Goal: Task Accomplishment & Management: Manage account settings

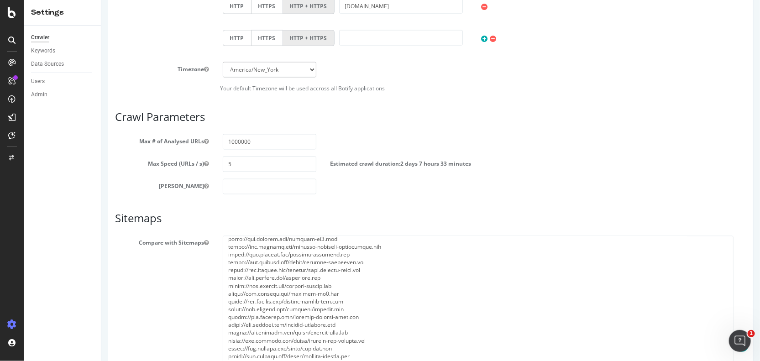
scroll to position [79, 0]
drag, startPoint x: 737, startPoint y: 283, endPoint x: 728, endPoint y: 384, distance: 101.4
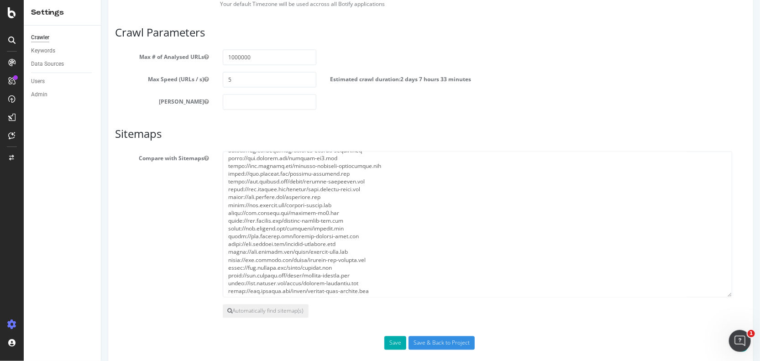
scroll to position [734, 0]
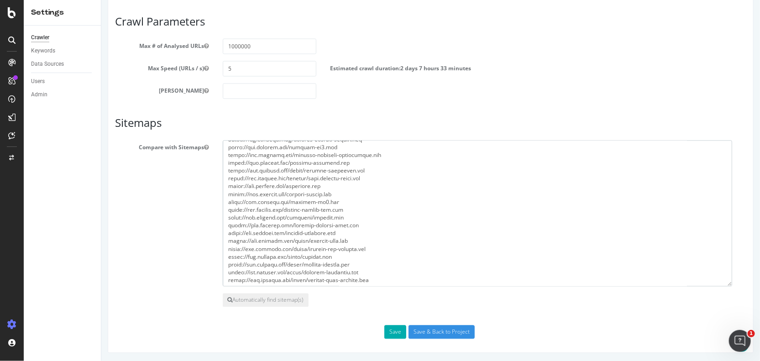
click at [583, 195] on textarea at bounding box center [477, 214] width 510 height 146
click at [614, 208] on textarea at bounding box center [477, 214] width 510 height 146
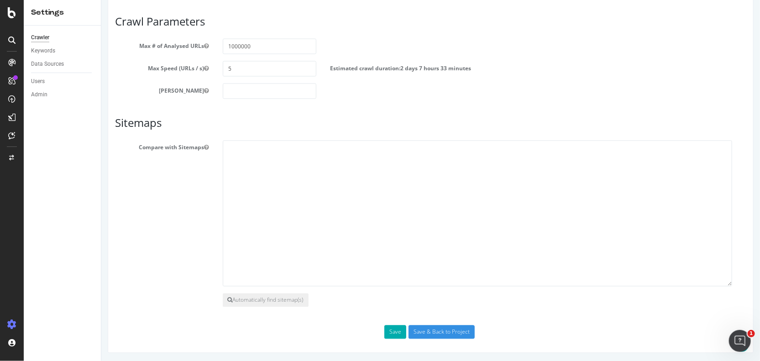
click at [360, 132] on article "Sitemaps Compare with Sitemaps Automatically find sitemap(s)" at bounding box center [431, 212] width 632 height 190
click at [351, 149] on textarea at bounding box center [477, 214] width 510 height 146
paste textarea "Sitemap: [URL][DOMAIN_NAME] #Automated Support Sitemap: [URL][DOMAIN_NAME] #Aut…"
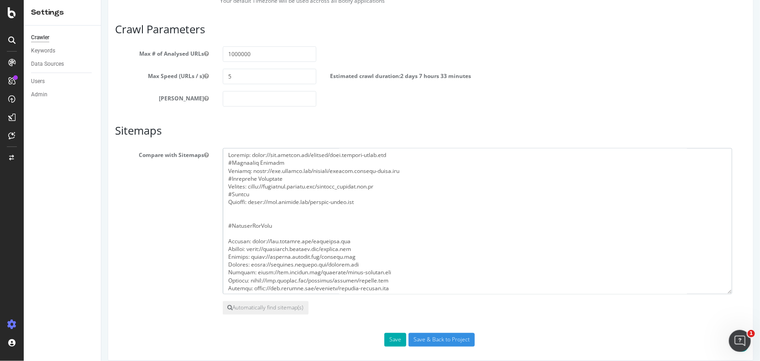
scroll to position [734, 0]
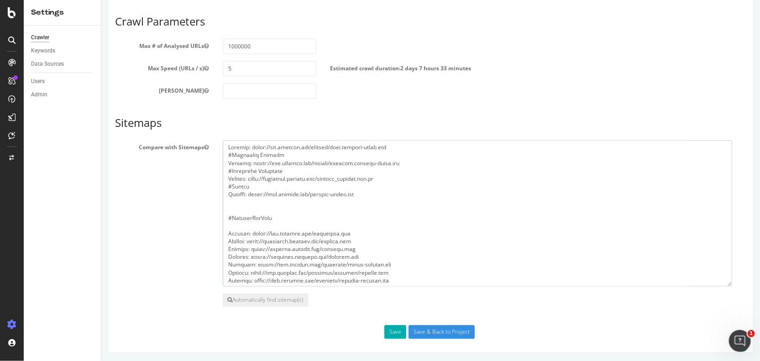
click at [268, 224] on textarea at bounding box center [477, 214] width 510 height 146
drag, startPoint x: 251, startPoint y: 231, endPoint x: 226, endPoint y: 231, distance: 25.1
click at [226, 231] on textarea at bounding box center [477, 214] width 510 height 146
click at [247, 207] on textarea at bounding box center [477, 214] width 510 height 146
drag, startPoint x: 251, startPoint y: 146, endPoint x: 221, endPoint y: 144, distance: 29.7
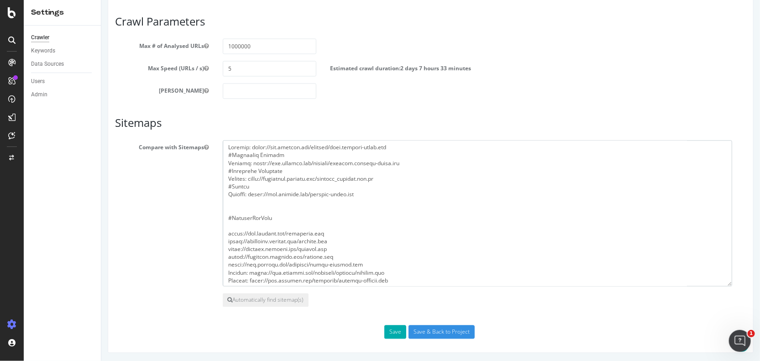
click at [222, 144] on textarea at bounding box center [477, 214] width 510 height 146
drag, startPoint x: 250, startPoint y: 161, endPoint x: 214, endPoint y: 151, distance: 37.0
click at [216, 151] on div at bounding box center [485, 214] width 538 height 146
drag, startPoint x: 251, startPoint y: 169, endPoint x: 217, endPoint y: 162, distance: 34.1
click at [217, 162] on div at bounding box center [485, 214] width 538 height 146
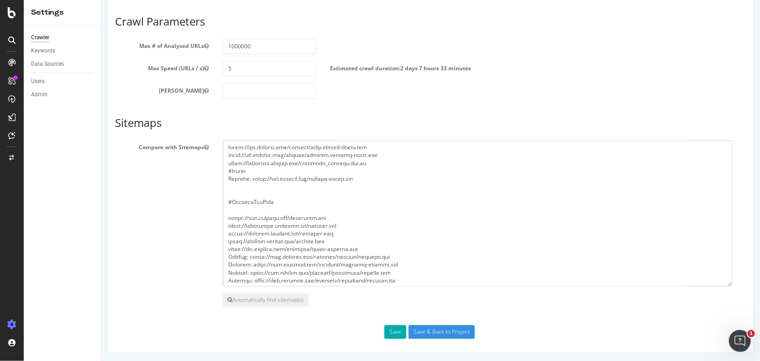
drag, startPoint x: 251, startPoint y: 177, endPoint x: 219, endPoint y: 168, distance: 33.3
click at [219, 168] on div at bounding box center [485, 214] width 538 height 146
click at [401, 153] on textarea at bounding box center [477, 214] width 510 height 146
click at [389, 169] on textarea at bounding box center [477, 214] width 510 height 146
click at [389, 181] on textarea at bounding box center [477, 214] width 510 height 146
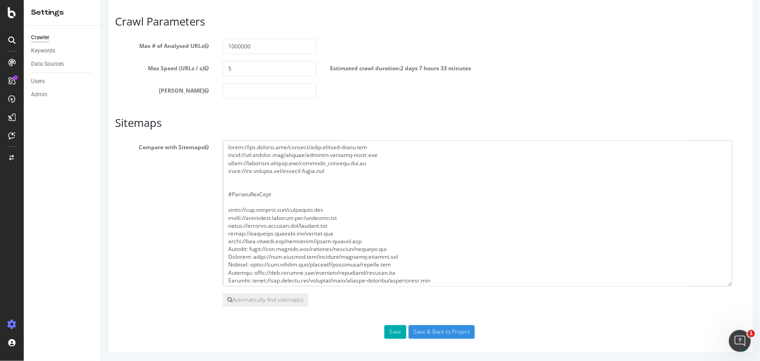
drag, startPoint x: 342, startPoint y: 169, endPoint x: 225, endPoint y: 168, distance: 116.9
click at [225, 168] on textarea at bounding box center [477, 214] width 510 height 146
click at [232, 178] on textarea at bounding box center [477, 214] width 510 height 146
drag, startPoint x: 243, startPoint y: 204, endPoint x: 220, endPoint y: 178, distance: 34.0
click at [220, 178] on div at bounding box center [485, 214] width 538 height 146
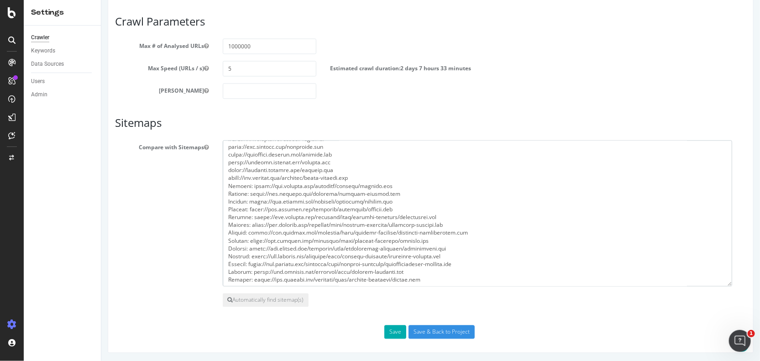
scroll to position [32, 0]
click at [251, 184] on textarea at bounding box center [477, 214] width 510 height 146
drag, startPoint x: 251, startPoint y: 184, endPoint x: 225, endPoint y: 184, distance: 25.6
click at [225, 184] on textarea at bounding box center [477, 214] width 510 height 146
drag, startPoint x: 251, startPoint y: 192, endPoint x: 210, endPoint y: 190, distance: 41.1
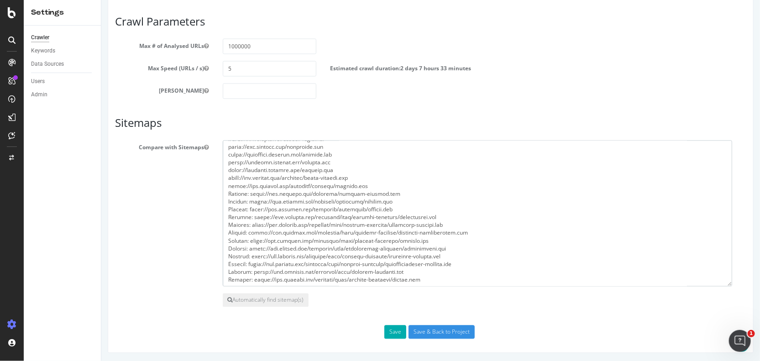
click at [210, 190] on div "Compare with Sitemaps" at bounding box center [430, 214] width 645 height 146
drag, startPoint x: 251, startPoint y: 198, endPoint x: 219, endPoint y: 198, distance: 32.0
click at [219, 198] on div at bounding box center [485, 214] width 538 height 146
drag, startPoint x: 251, startPoint y: 208, endPoint x: 219, endPoint y: 206, distance: 31.5
click at [219, 206] on div at bounding box center [485, 214] width 538 height 146
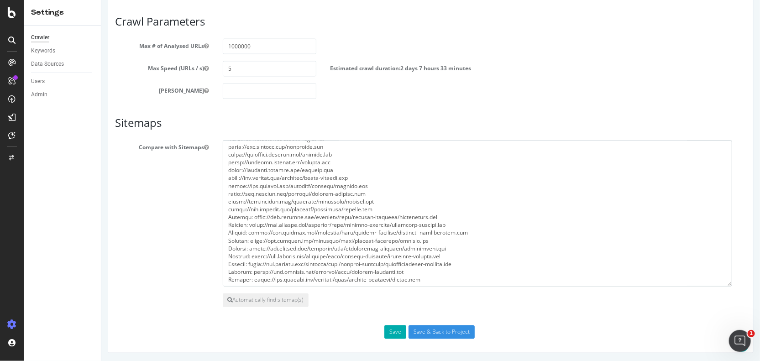
drag, startPoint x: 251, startPoint y: 215, endPoint x: 208, endPoint y: 212, distance: 42.6
click at [208, 212] on div "Compare with Sitemaps" at bounding box center [430, 214] width 645 height 146
drag, startPoint x: 250, startPoint y: 222, endPoint x: 218, endPoint y: 220, distance: 32.5
click at [218, 220] on div at bounding box center [485, 214] width 538 height 146
drag, startPoint x: 251, startPoint y: 229, endPoint x: 227, endPoint y: 230, distance: 23.8
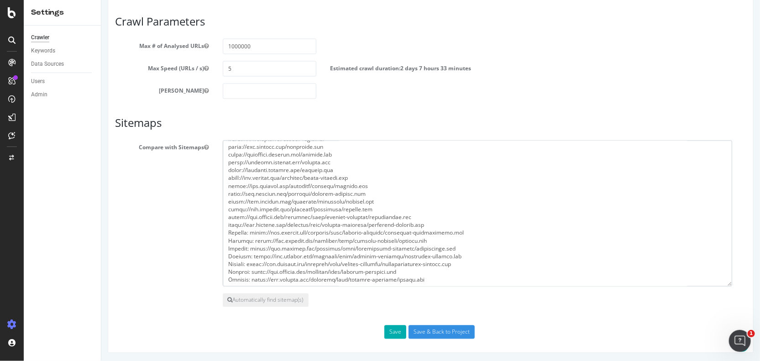
click at [227, 230] on textarea at bounding box center [477, 214] width 510 height 146
drag, startPoint x: 251, startPoint y: 238, endPoint x: 225, endPoint y: 238, distance: 26.1
click at [225, 238] on textarea at bounding box center [477, 214] width 510 height 146
drag, startPoint x: 251, startPoint y: 247, endPoint x: 221, endPoint y: 247, distance: 30.1
click at [221, 247] on div at bounding box center [485, 214] width 538 height 146
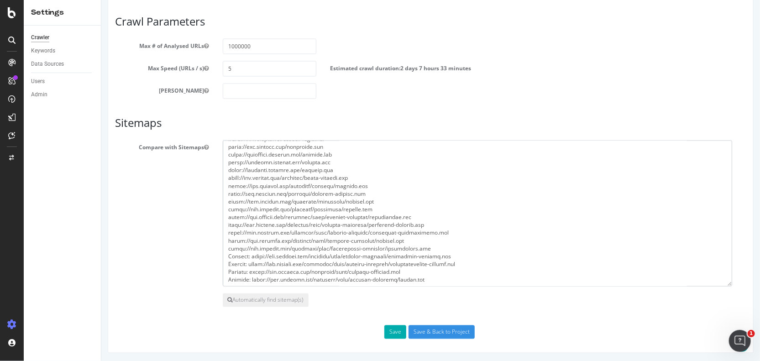
drag, startPoint x: 251, startPoint y: 254, endPoint x: 220, endPoint y: 255, distance: 31.1
click at [220, 255] on div at bounding box center [485, 214] width 538 height 146
drag, startPoint x: 251, startPoint y: 263, endPoint x: 218, endPoint y: 263, distance: 32.4
click at [218, 263] on div at bounding box center [485, 214] width 538 height 146
drag, startPoint x: 250, startPoint y: 270, endPoint x: 226, endPoint y: 270, distance: 24.2
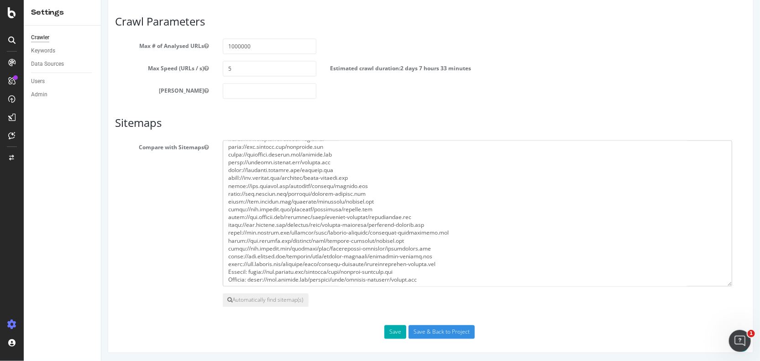
click at [226, 270] on textarea at bounding box center [477, 214] width 510 height 146
drag, startPoint x: 251, startPoint y: 279, endPoint x: 210, endPoint y: 278, distance: 41.1
click at [210, 278] on div "Compare with Sitemaps" at bounding box center [430, 214] width 645 height 146
type textarea "[URL][DOMAIN_NAME] [URL][DOMAIN_NAME] [URL][DOMAIN_NAME] [URL][DOMAIN_NAME] [UR…"
click at [182, 238] on div "Compare with Sitemaps" at bounding box center [430, 214] width 645 height 146
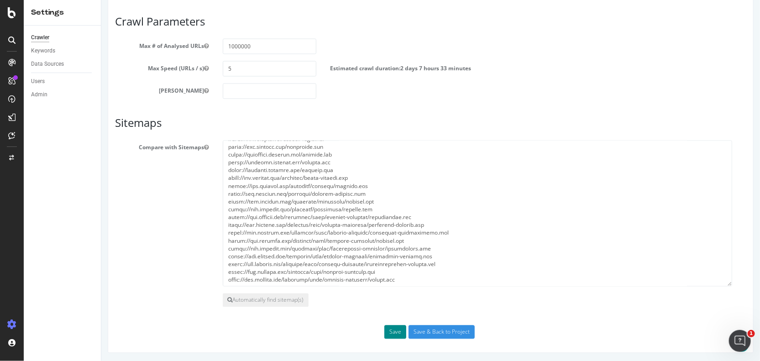
click at [389, 327] on button "Save" at bounding box center [395, 333] width 22 height 14
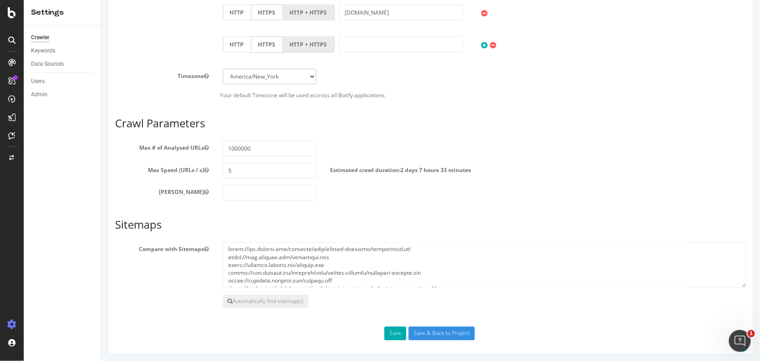
scroll to position [665, 0]
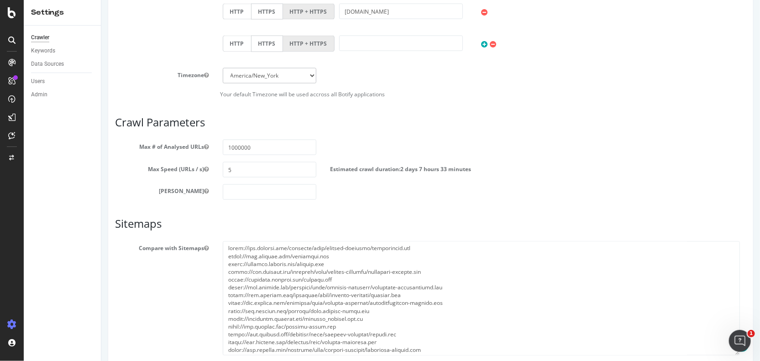
drag, startPoint x: 739, startPoint y: 285, endPoint x: 737, endPoint y: 353, distance: 68.5
click at [737, 353] on textarea at bounding box center [480, 299] width 517 height 114
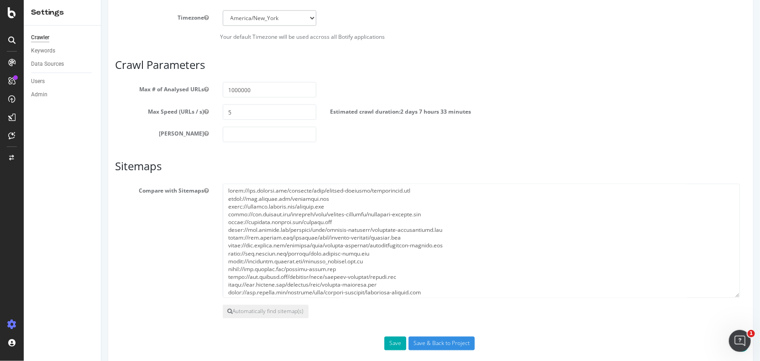
scroll to position [734, 0]
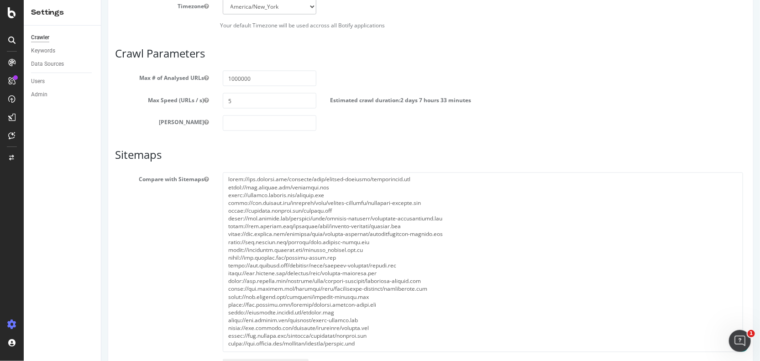
drag, startPoint x: 736, startPoint y: 284, endPoint x: 739, endPoint y: 350, distance: 66.3
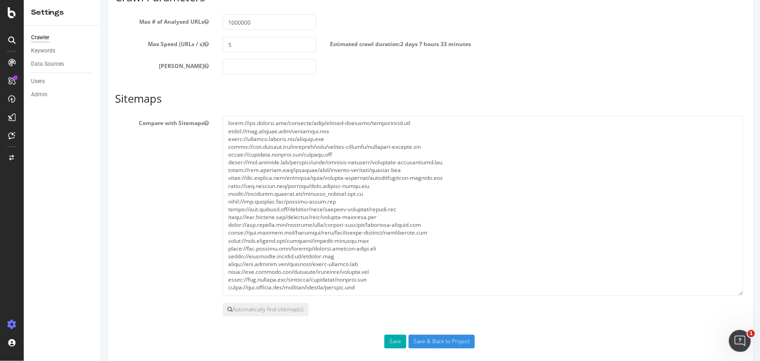
scroll to position [799, 0]
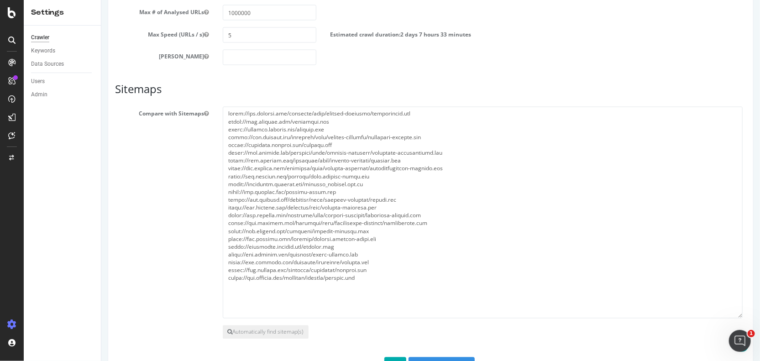
drag, startPoint x: 741, startPoint y: 284, endPoint x: 740, endPoint y: 316, distance: 32.0
click at [740, 316] on textarea at bounding box center [482, 213] width 520 height 212
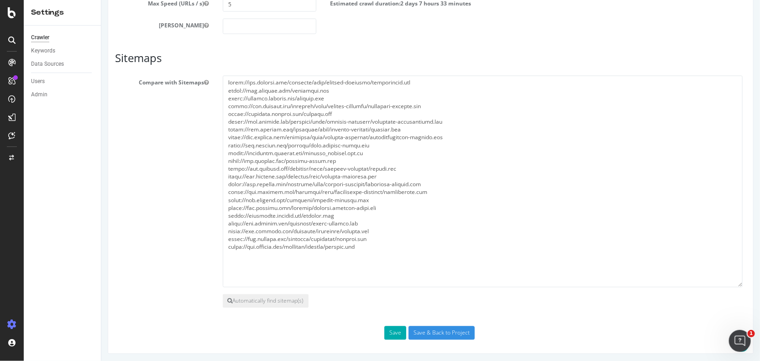
scroll to position [831, 0]
click at [278, 298] on button "Automatically find sitemap(s)" at bounding box center [265, 301] width 86 height 14
click at [269, 298] on button "Automatically find sitemap(s)" at bounding box center [265, 301] width 86 height 14
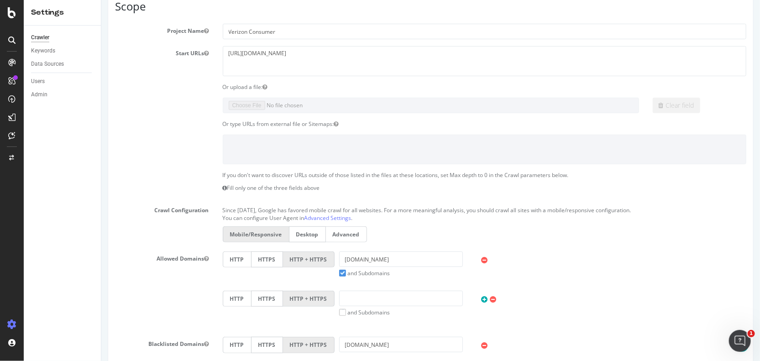
scroll to position [0, 0]
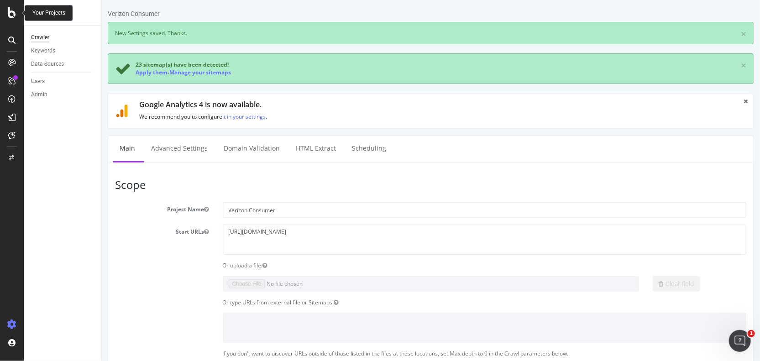
click at [10, 12] on icon at bounding box center [12, 12] width 8 height 11
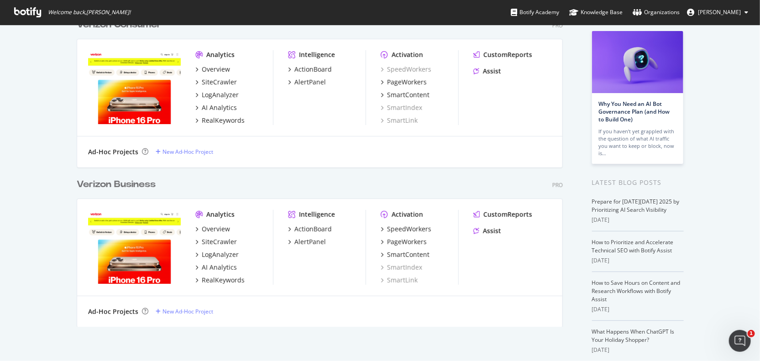
scroll to position [83, 0]
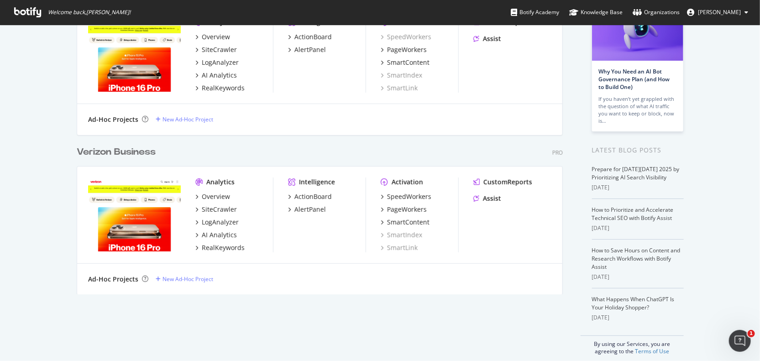
click at [142, 151] on div "Verizon Business" at bounding box center [116, 152] width 79 height 13
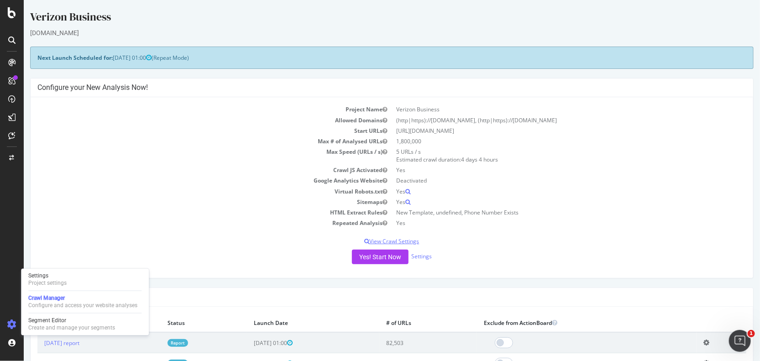
click at [396, 241] on p "View Crawl Settings" at bounding box center [391, 242] width 709 height 8
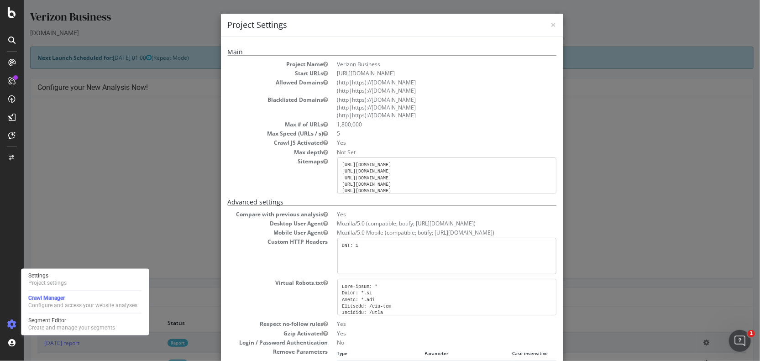
click at [396, 168] on pre "[URL][DOMAIN_NAME] [URL][DOMAIN_NAME] [URL][DOMAIN_NAME] [URL][DOMAIN_NAME] [UR…" at bounding box center [446, 176] width 219 height 37
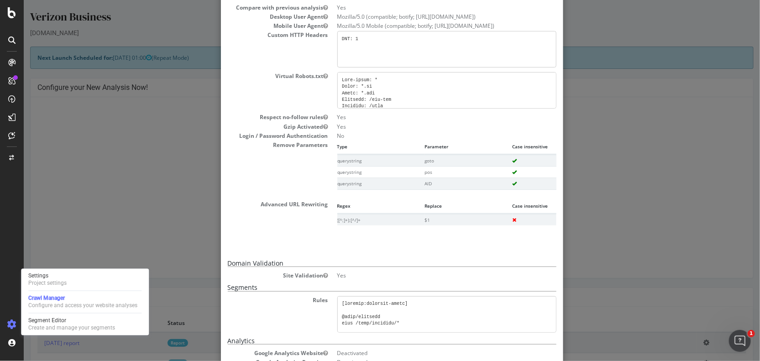
scroll to position [207, 0]
click at [180, 194] on div "× Close Project Settings Main Project Name Verizon Business Start URLs [URL][DO…" at bounding box center [391, 180] width 737 height 361
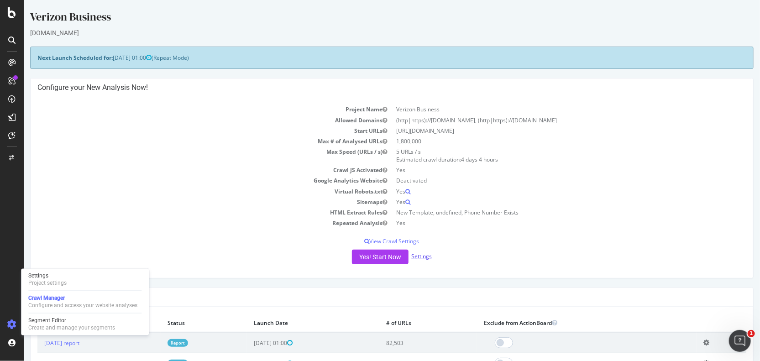
click at [421, 255] on link "Settings" at bounding box center [421, 257] width 21 height 8
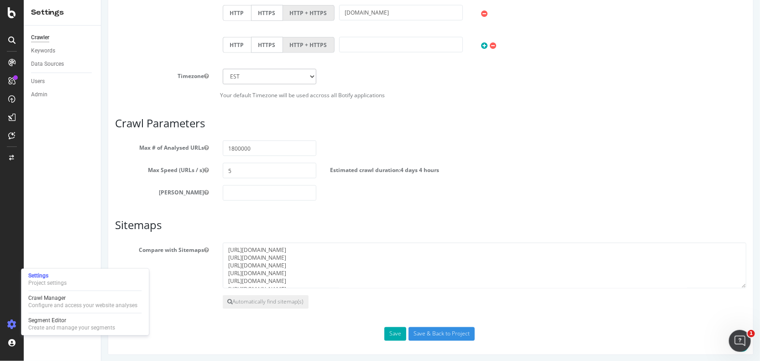
scroll to position [544, 0]
click at [388, 251] on textarea "[URL][DOMAIN_NAME] [URL][DOMAIN_NAME] [URL][DOMAIN_NAME] [URL][DOMAIN_NAME] [UR…" at bounding box center [484, 265] width 524 height 46
click at [289, 296] on button "Automatically find sitemap(s)" at bounding box center [265, 301] width 86 height 14
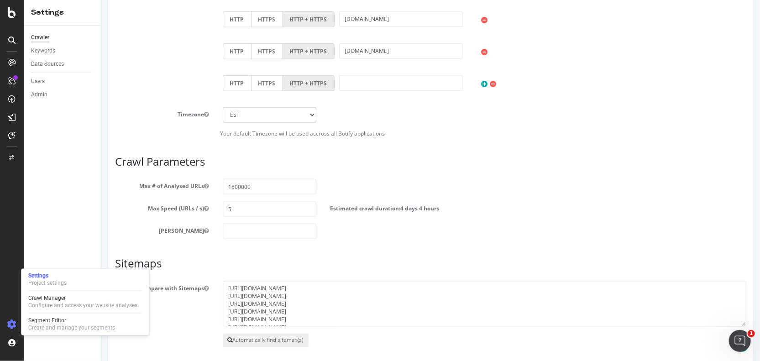
scroll to position [584, 0]
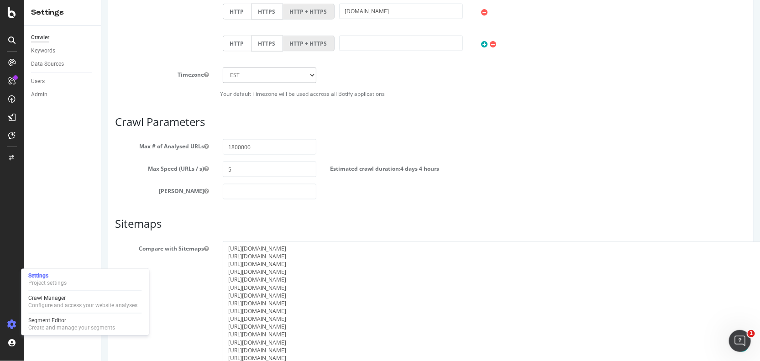
drag, startPoint x: 739, startPoint y: 284, endPoint x: 722, endPoint y: 347, distance: 65.6
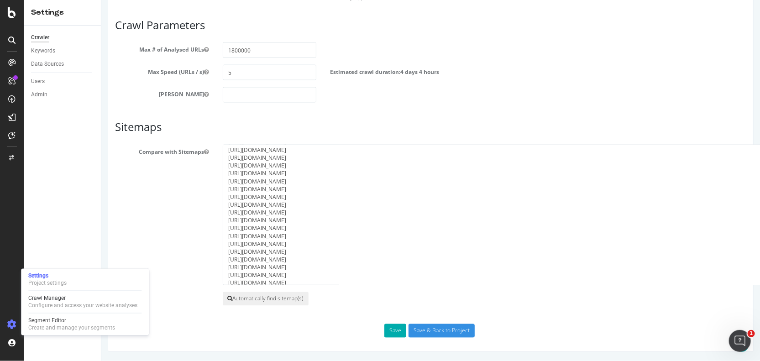
scroll to position [22, 0]
click at [685, 236] on textarea "[URL][DOMAIN_NAME] [URL][DOMAIN_NAME] [URL][DOMAIN_NAME] [URL][DOMAIN_NAME] [UR…" at bounding box center [498, 215] width 553 height 141
paste textarea "Sitemap: [URL][DOMAIN_NAME] #Automated Support Sitemap: [URL][DOMAIN_NAME] #Aut…"
paste textarea "business/shop/sitemap-prospect/smartphones.xml [URL][DOMAIN_NAME] [URL][DOMAIN_…"
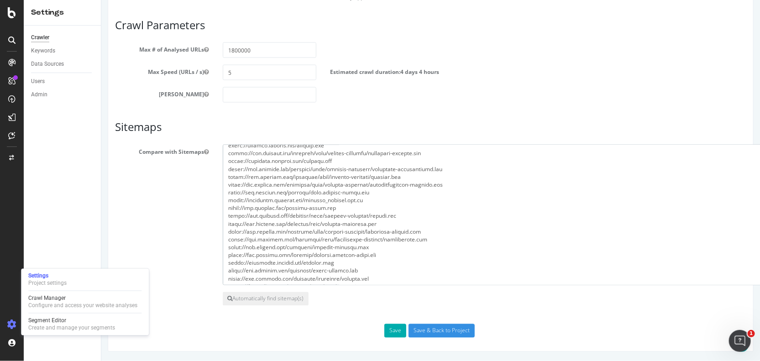
scroll to position [35, 0]
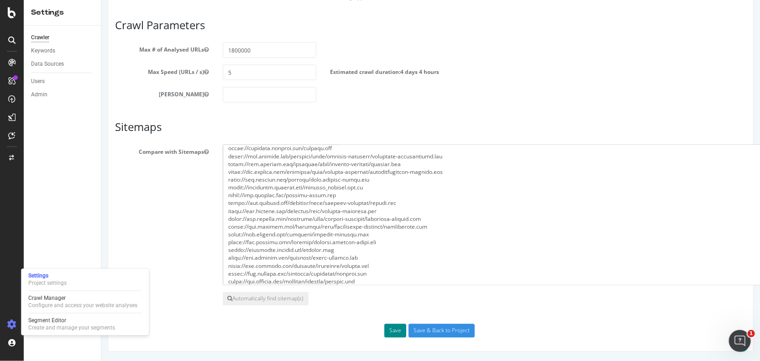
type textarea "[URL][DOMAIN_NAME] [URL][DOMAIN_NAME] [URL][DOMAIN_NAME] [URL][DOMAIN_NAME] [UR…"
click at [387, 327] on button "Save" at bounding box center [395, 331] width 22 height 14
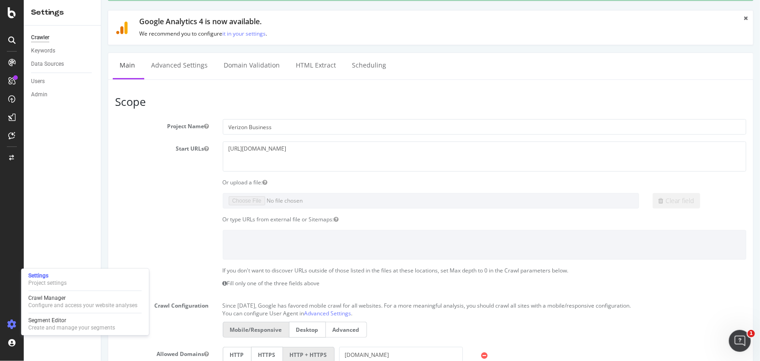
scroll to position [0, 0]
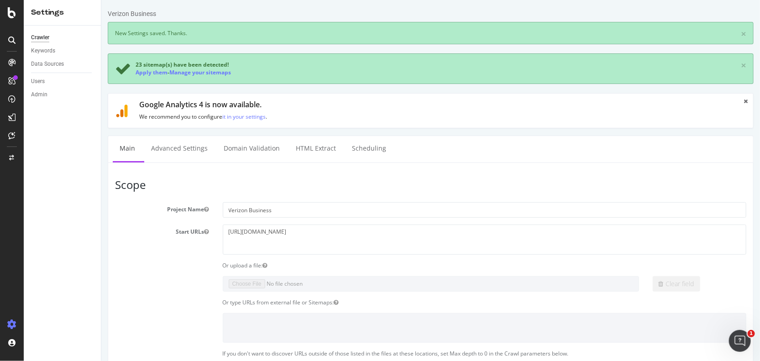
click at [118, 11] on div "Verizon Business" at bounding box center [131, 13] width 48 height 9
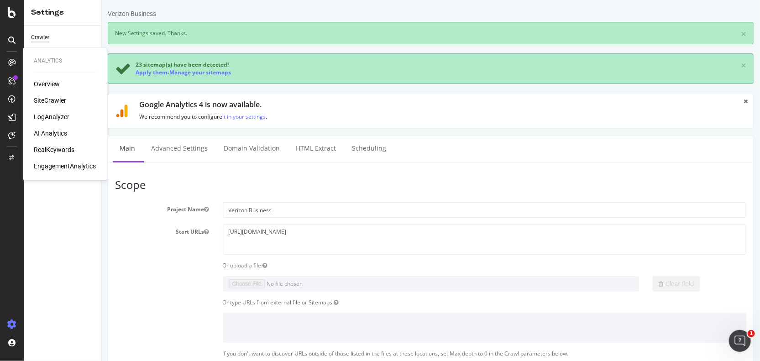
click at [13, 63] on icon at bounding box center [11, 62] width 7 height 7
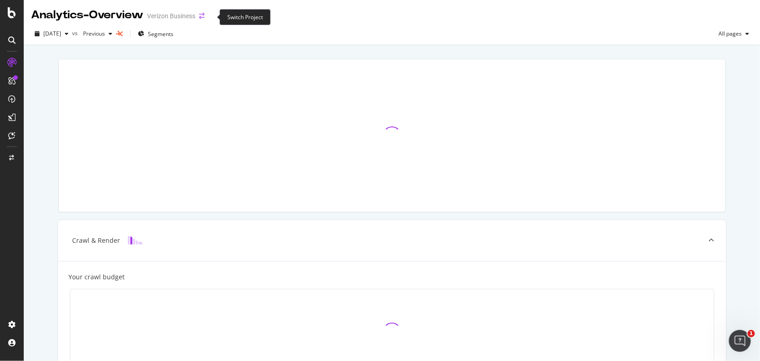
click at [205, 16] on icon "arrow-right-arrow-left" at bounding box center [201, 16] width 5 height 6
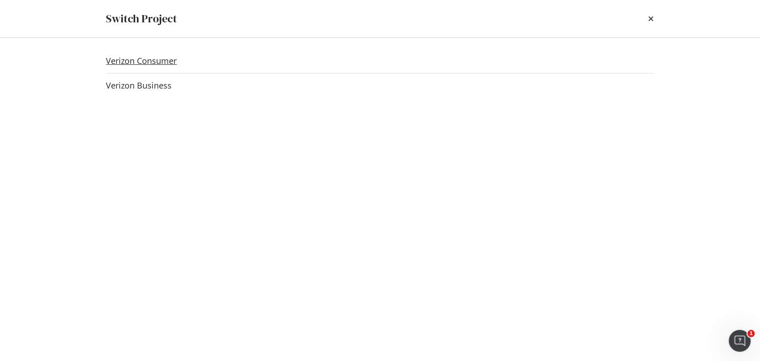
click at [161, 65] on link "Verizon Consumer" at bounding box center [141, 61] width 71 height 10
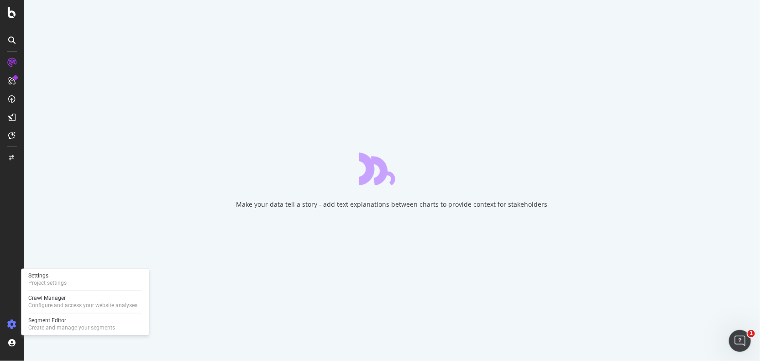
click at [13, 325] on icon at bounding box center [11, 324] width 9 height 9
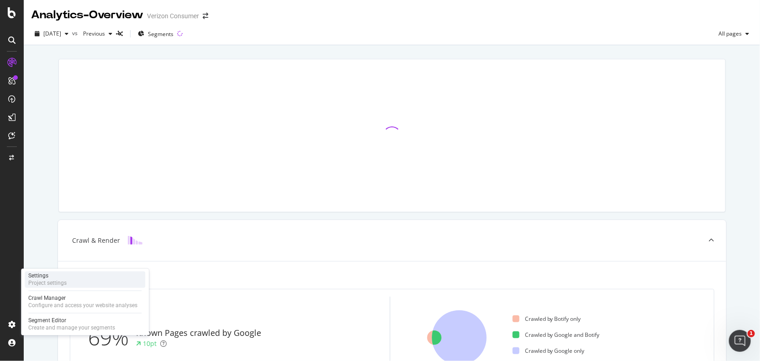
click at [63, 283] on div "Project settings" at bounding box center [47, 283] width 38 height 7
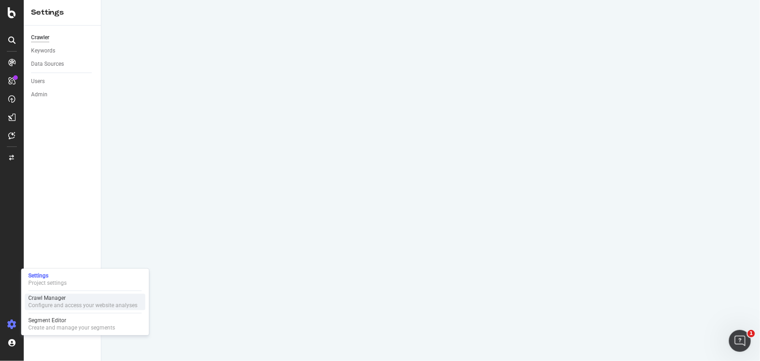
click at [60, 299] on div "Crawl Manager" at bounding box center [82, 298] width 109 height 7
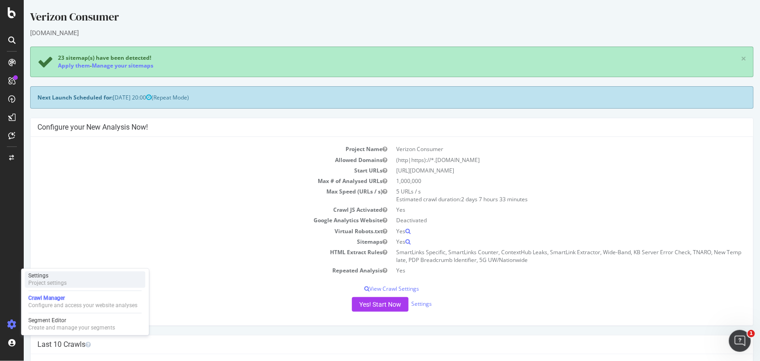
click at [61, 280] on div "Project settings" at bounding box center [47, 283] width 38 height 7
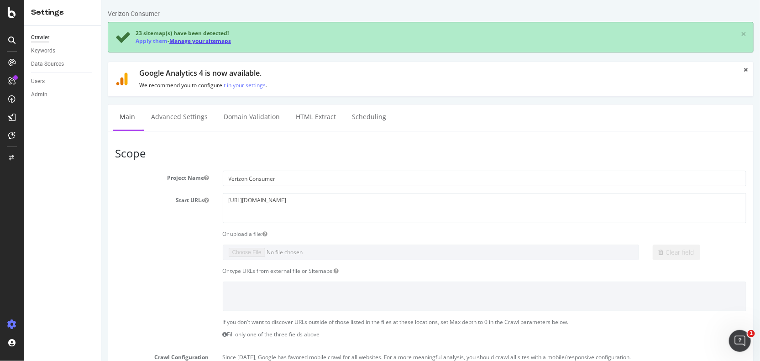
click at [187, 41] on link "Manage your sitemaps" at bounding box center [200, 41] width 62 height 8
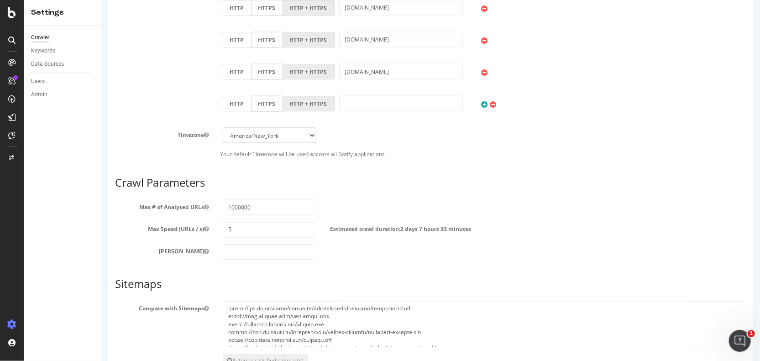
scroll to position [673, 0]
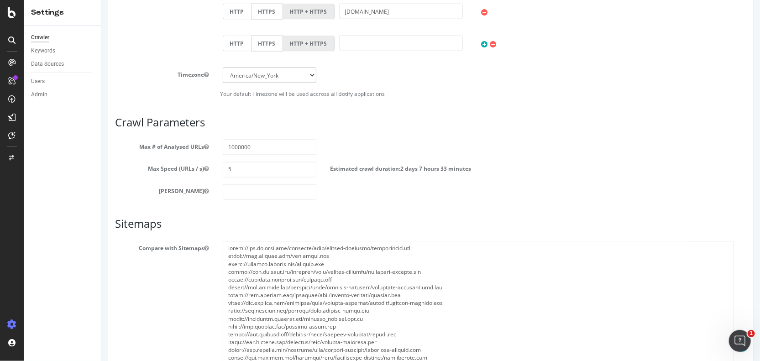
drag, startPoint x: 738, startPoint y: 284, endPoint x: 730, endPoint y: 367, distance: 83.4
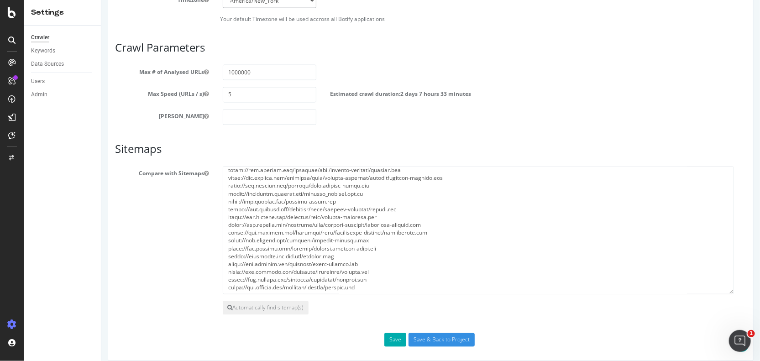
scroll to position [755, 0]
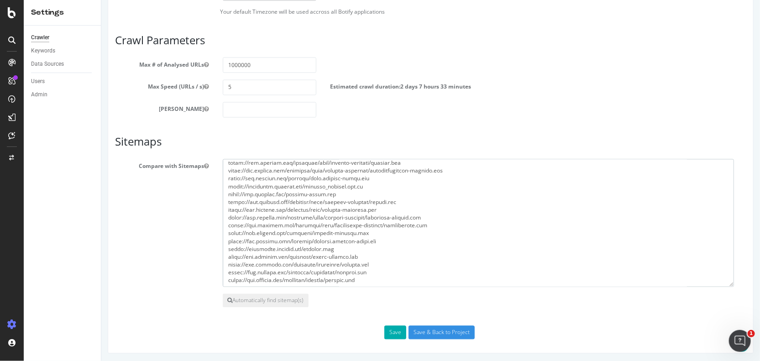
click at [730, 288] on section "Compare with Sitemaps Automatically find sitemap(s)" at bounding box center [431, 233] width 632 height 148
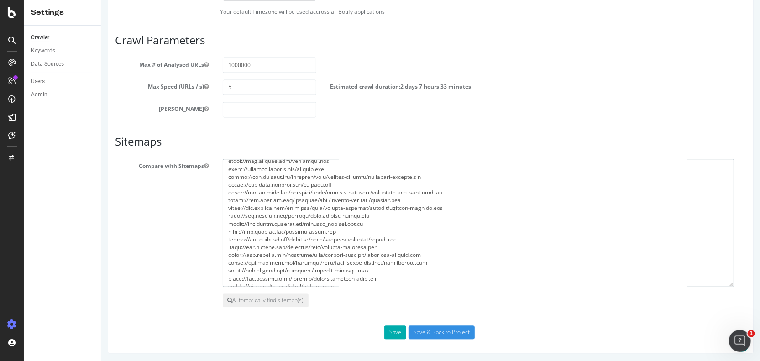
scroll to position [0, 0]
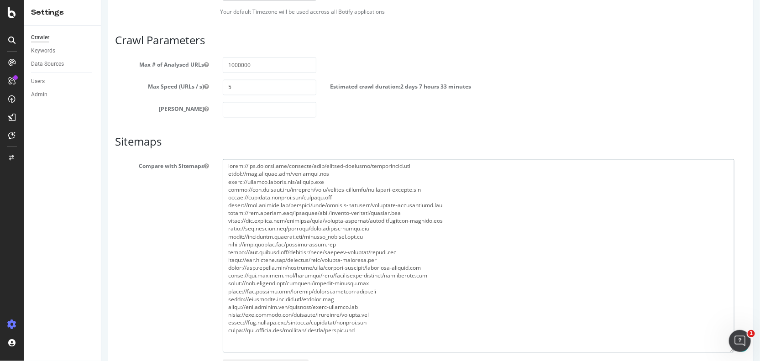
drag, startPoint x: 731, startPoint y: 284, endPoint x: 733, endPoint y: 358, distance: 73.6
click at [733, 353] on textarea at bounding box center [478, 256] width 512 height 194
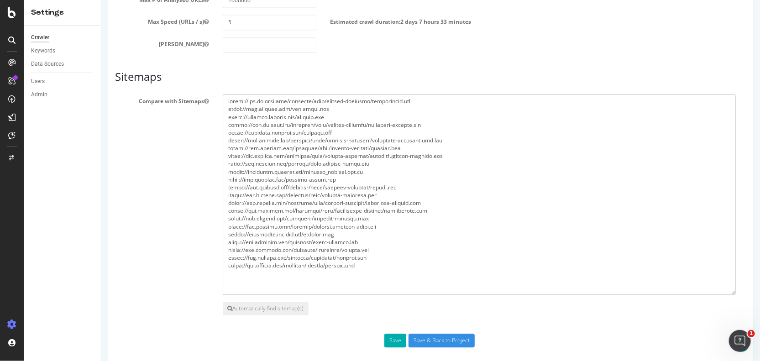
scroll to position [828, 0]
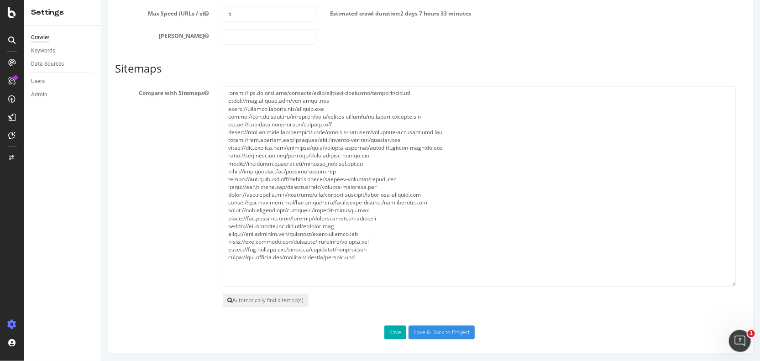
click at [276, 302] on button "Automatically find sitemap(s)" at bounding box center [265, 301] width 86 height 14
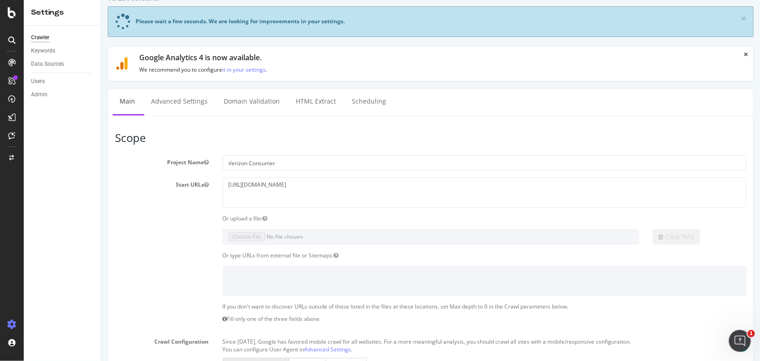
scroll to position [0, 0]
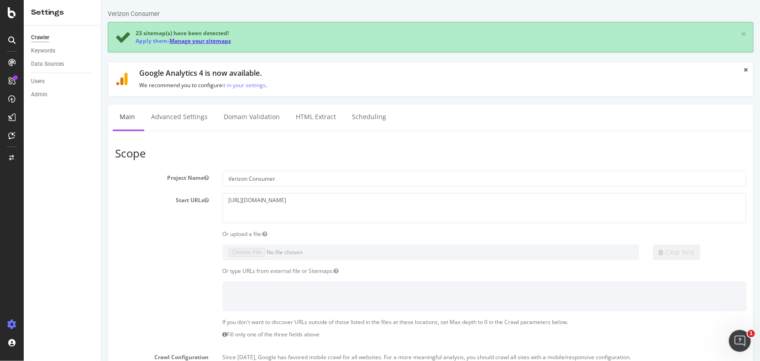
click at [210, 41] on link "Manage your sitemaps" at bounding box center [200, 41] width 62 height 8
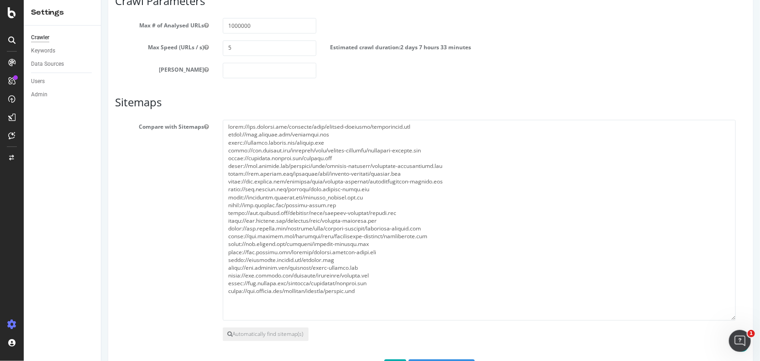
scroll to position [828, 0]
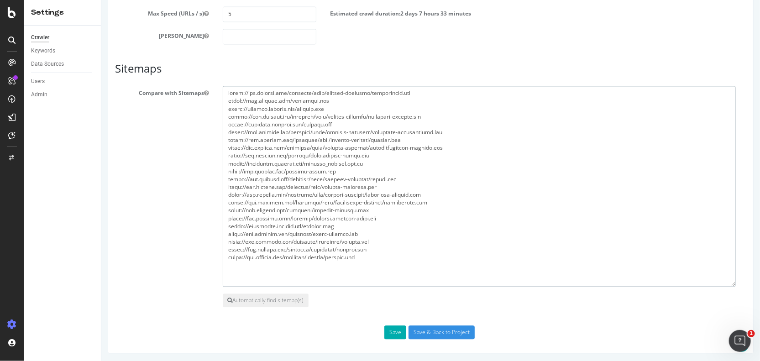
click at [473, 262] on textarea at bounding box center [478, 186] width 513 height 201
click at [380, 225] on textarea at bounding box center [478, 186] width 513 height 201
drag, startPoint x: 367, startPoint y: 226, endPoint x: 226, endPoint y: 222, distance: 141.2
click at [226, 222] on textarea at bounding box center [478, 186] width 513 height 201
drag, startPoint x: 370, startPoint y: 164, endPoint x: 222, endPoint y: 164, distance: 147.5
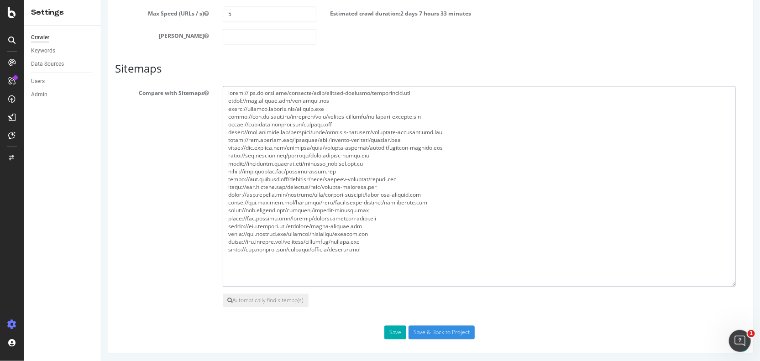
click at [222, 164] on textarea at bounding box center [478, 186] width 513 height 201
type textarea "[URL][DOMAIN_NAME] [URL][DOMAIN_NAME] [URL][DOMAIN_NAME] [URL][DOMAIN_NAME] [UR…"
click at [392, 328] on button "Save" at bounding box center [395, 333] width 22 height 14
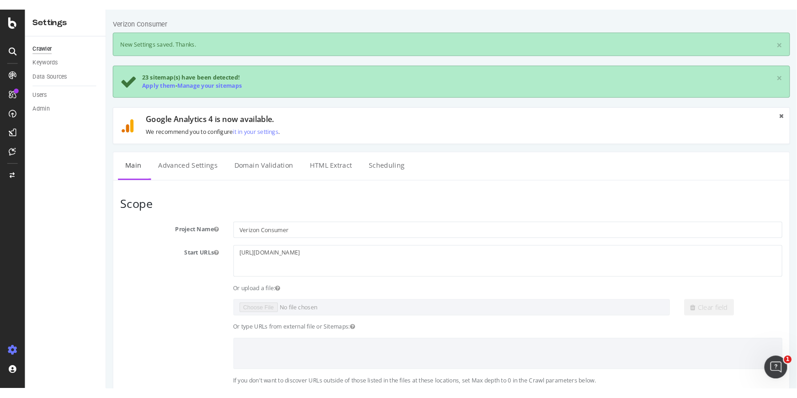
scroll to position [0, 0]
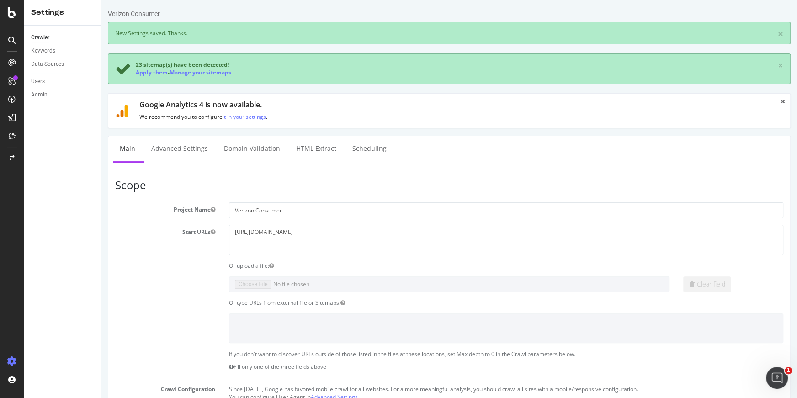
click at [14, 62] on icon at bounding box center [11, 62] width 7 height 7
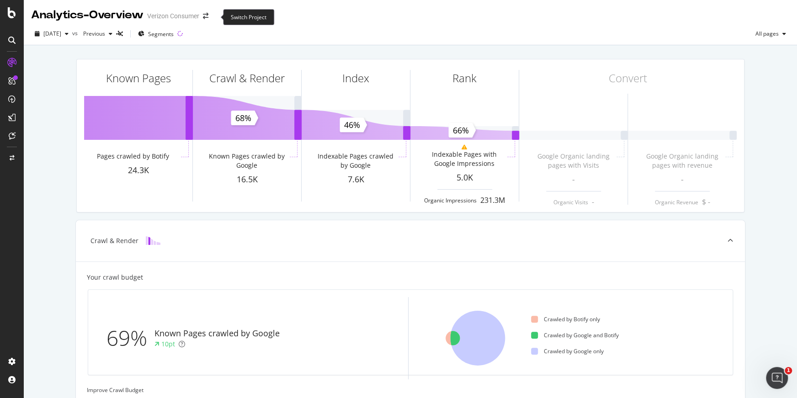
click at [209, 19] on span at bounding box center [205, 16] width 13 height 6
click at [208, 18] on icon "arrow-right-arrow-left" at bounding box center [205, 16] width 5 height 6
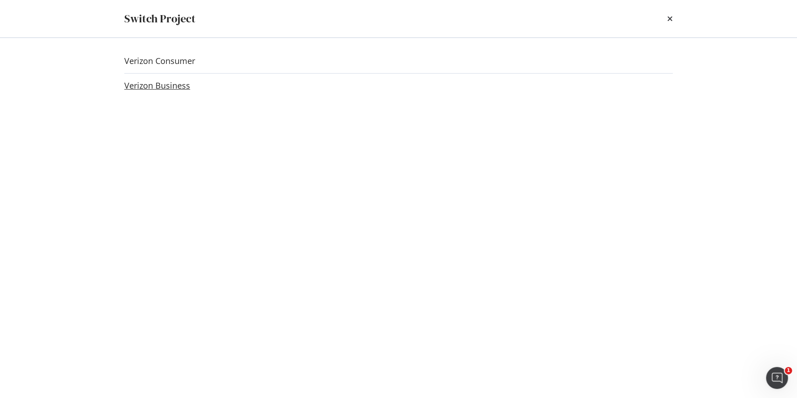
click at [175, 87] on link "Verizon Business" at bounding box center [157, 86] width 66 height 10
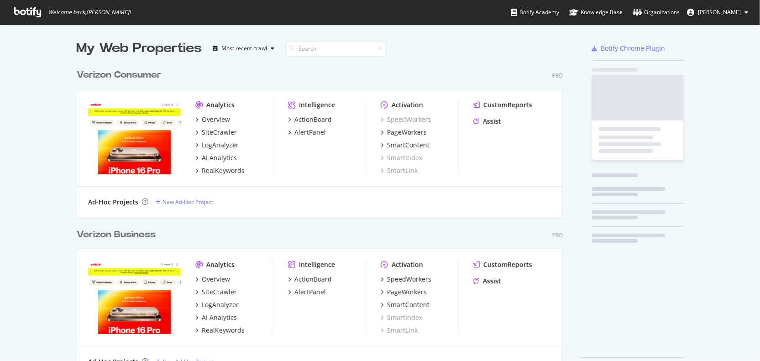
scroll to position [313, 487]
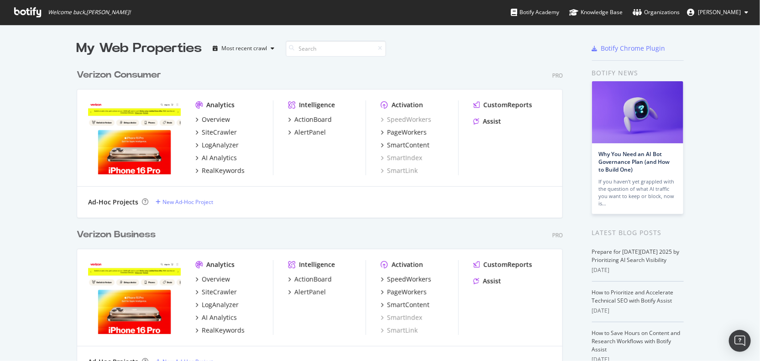
click at [154, 146] on img "grid" at bounding box center [134, 137] width 93 height 74
click at [119, 71] on div "Verizon Consumer" at bounding box center [119, 75] width 84 height 13
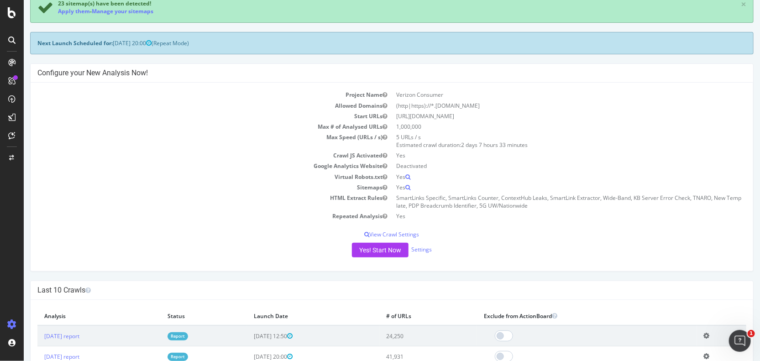
scroll to position [83, 0]
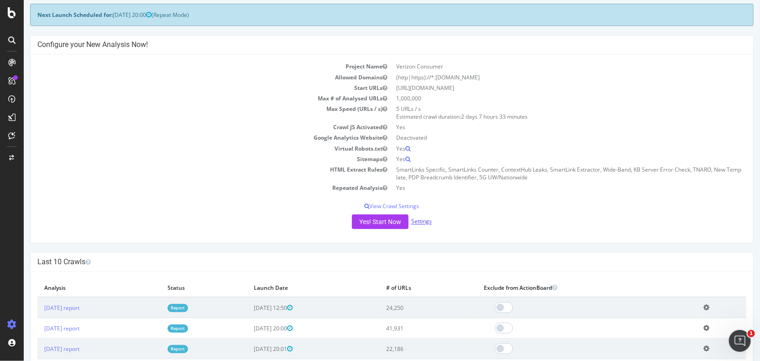
click at [417, 222] on link "Settings" at bounding box center [421, 222] width 21 height 8
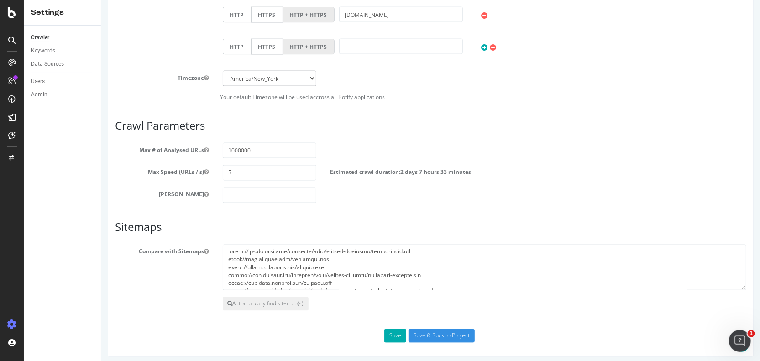
scroll to position [673, 0]
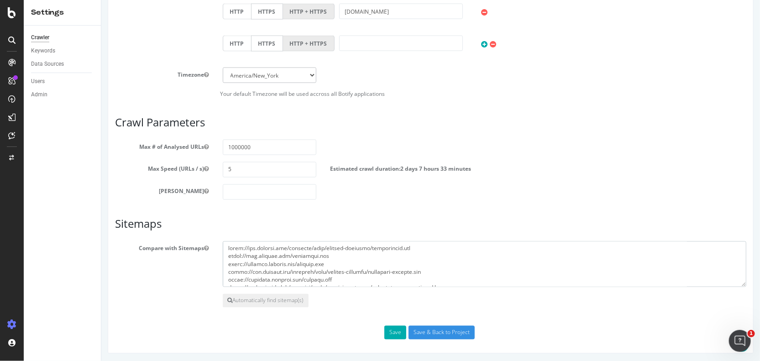
click at [438, 250] on textarea at bounding box center [484, 265] width 524 height 46
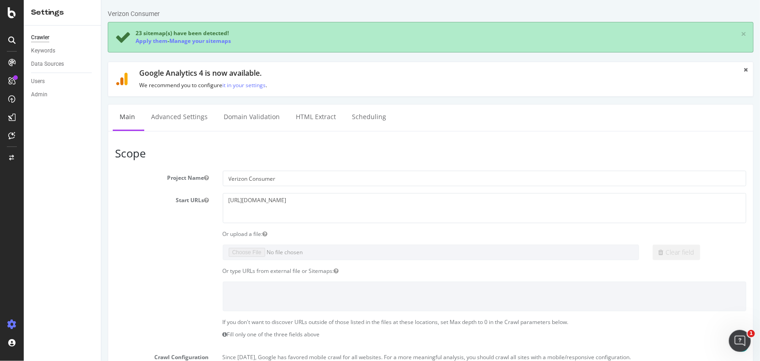
scroll to position [673, 0]
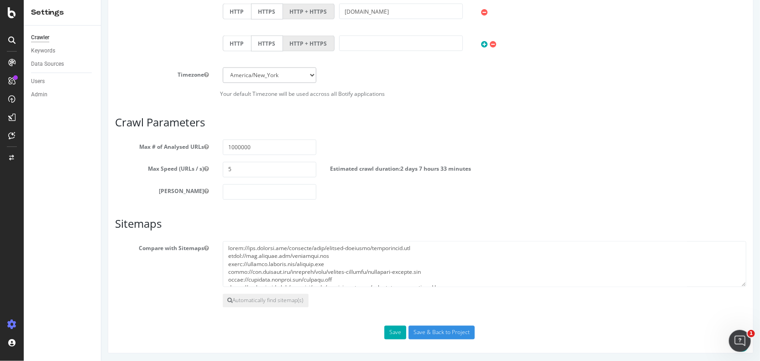
click at [537, 242] on textarea at bounding box center [484, 265] width 524 height 46
drag, startPoint x: 374, startPoint y: 277, endPoint x: 222, endPoint y: 274, distance: 151.7
click at [222, 274] on textarea at bounding box center [484, 265] width 524 height 46
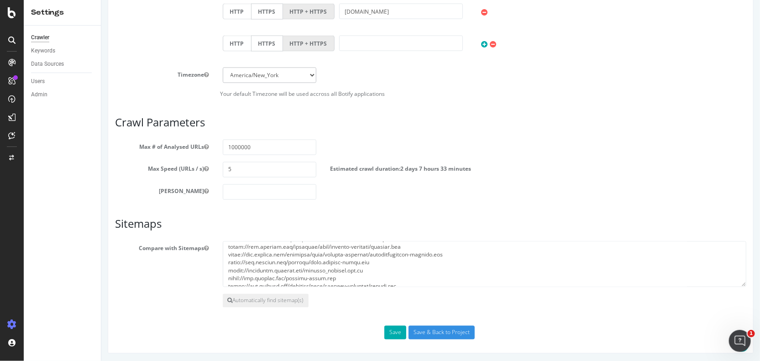
click at [365, 267] on textarea at bounding box center [484, 265] width 524 height 46
drag, startPoint x: 380, startPoint y: 269, endPoint x: 228, endPoint y: 268, distance: 152.6
click at [228, 268] on textarea at bounding box center [484, 265] width 524 height 46
drag, startPoint x: 353, startPoint y: 281, endPoint x: 226, endPoint y: 251, distance: 131.1
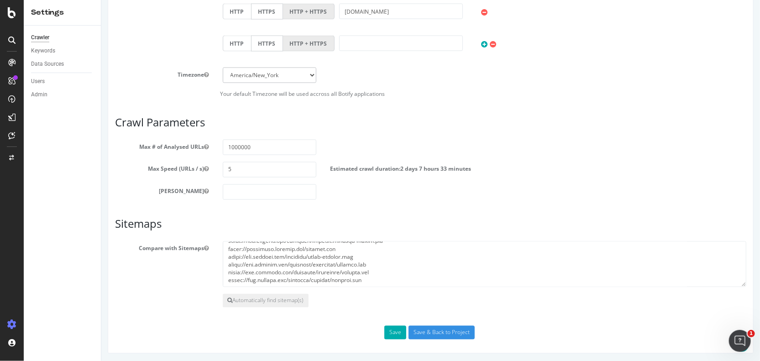
click at [226, 251] on textarea at bounding box center [484, 265] width 524 height 46
type textarea "[URL][DOMAIN_NAME] [URL][DOMAIN_NAME] [URL][DOMAIN_NAME] [URL][DOMAIN_NAME] [UR…"
click at [394, 328] on button "Save" at bounding box center [395, 333] width 22 height 14
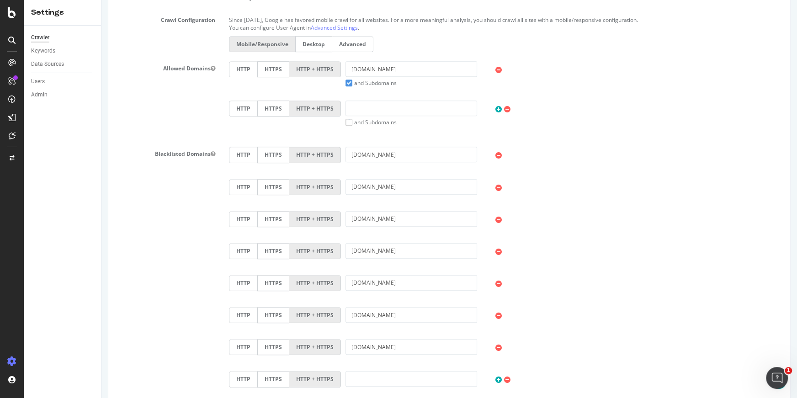
scroll to position [667, 0]
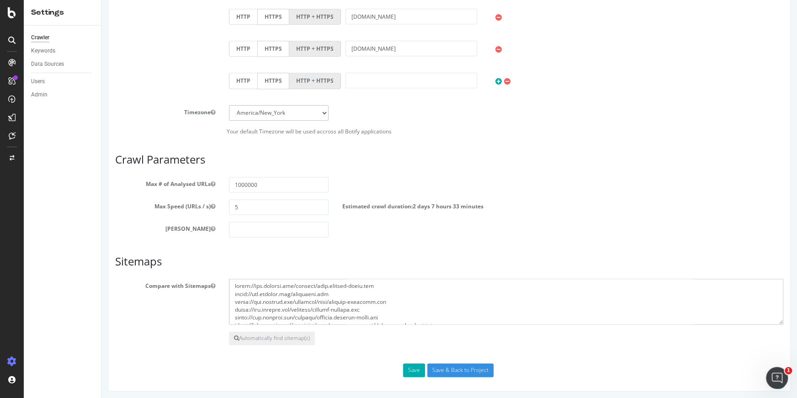
click at [428, 308] on textarea at bounding box center [506, 302] width 554 height 46
